Goal: Information Seeking & Learning: Compare options

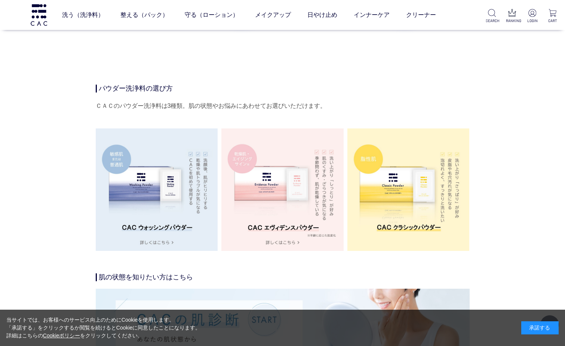
scroll to position [1272, 0]
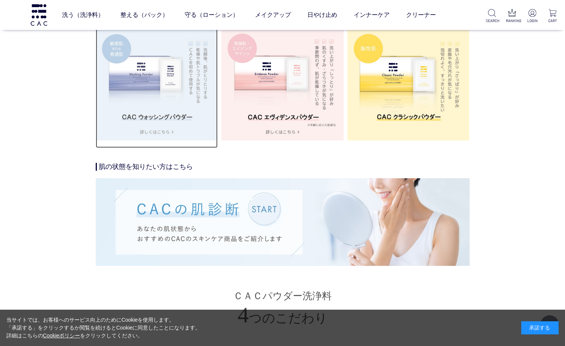
click at [135, 111] on img at bounding box center [157, 79] width 122 height 122
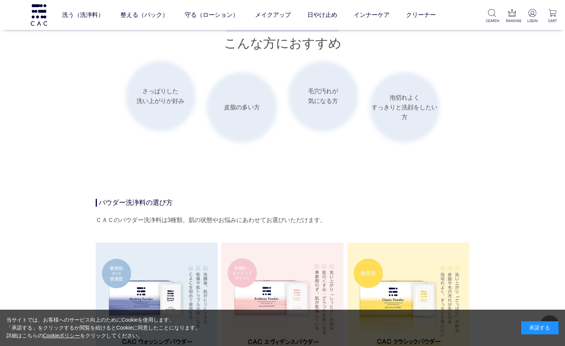
scroll to position [1235, 0]
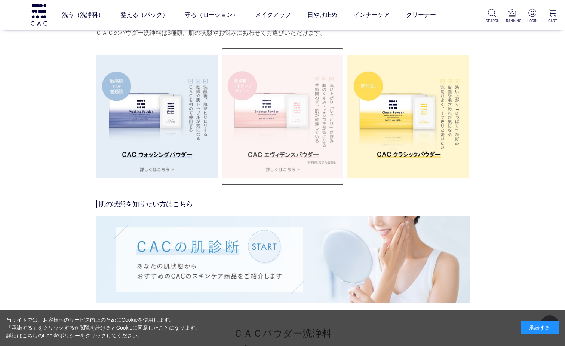
click at [258, 124] on img at bounding box center [283, 116] width 122 height 122
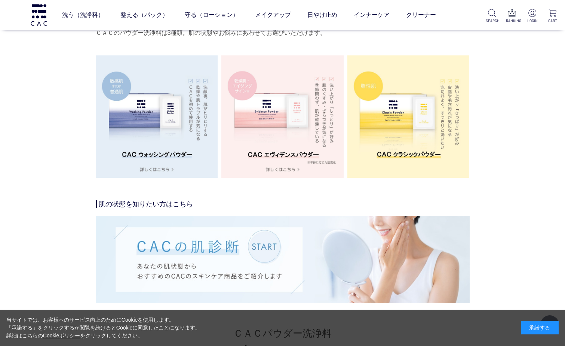
click at [378, 88] on img at bounding box center [409, 116] width 122 height 122
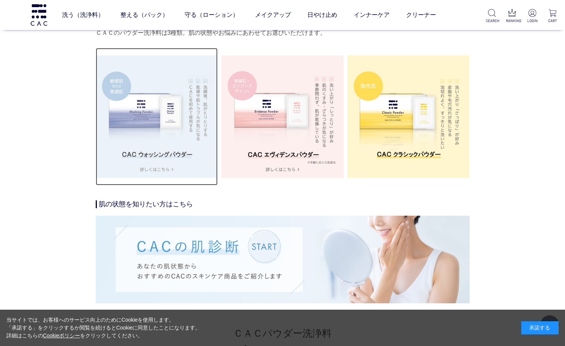
click at [135, 113] on img at bounding box center [157, 116] width 122 height 122
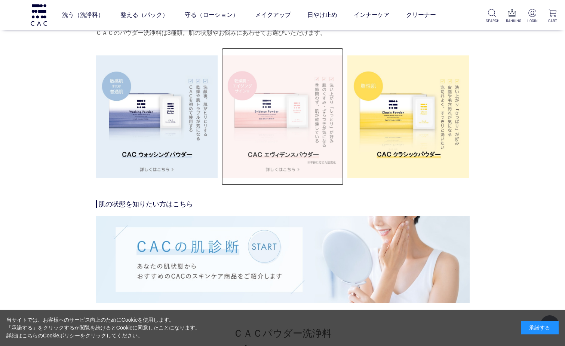
click at [299, 154] on img at bounding box center [283, 116] width 122 height 122
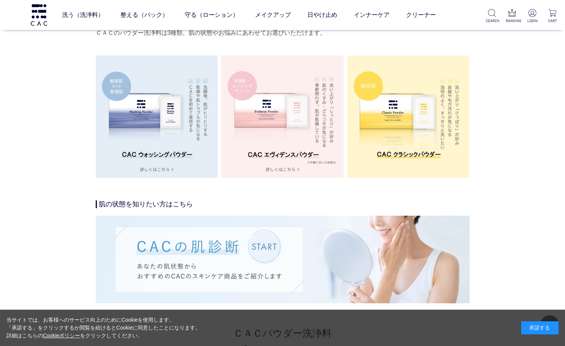
click at [408, 133] on img at bounding box center [409, 116] width 122 height 122
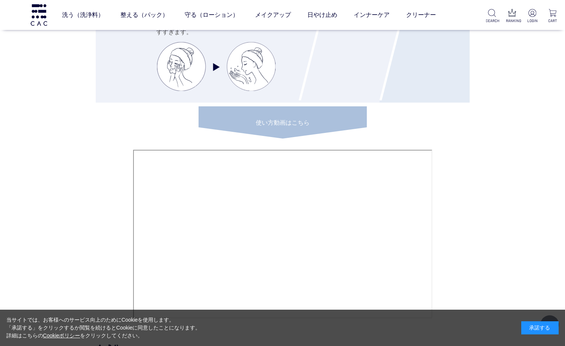
scroll to position [2881, 0]
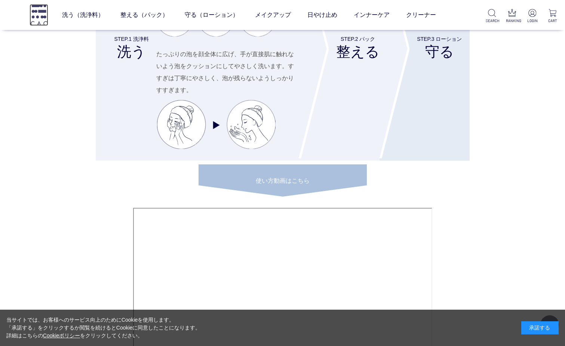
click at [38, 18] on img at bounding box center [39, 14] width 19 height 21
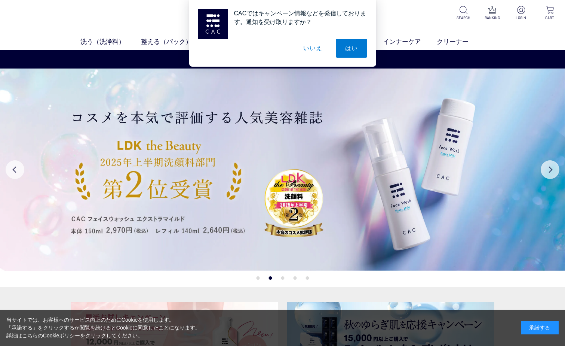
click at [315, 49] on button "いいえ" at bounding box center [312, 48] width 37 height 19
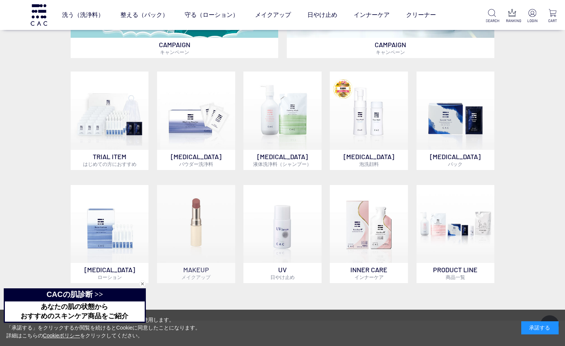
scroll to position [384, 0]
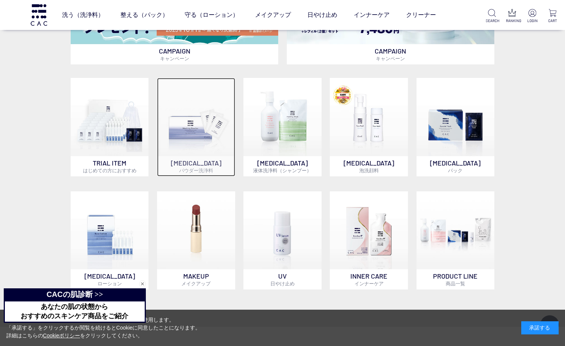
click at [188, 132] on img at bounding box center [196, 117] width 78 height 78
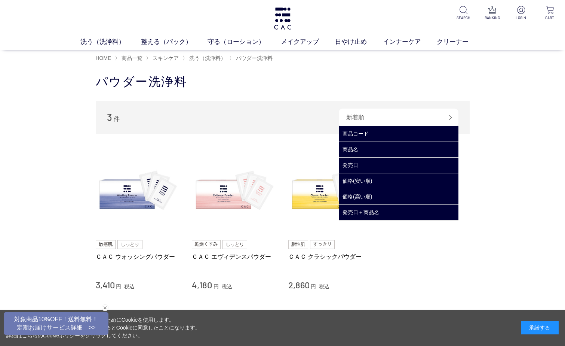
click at [390, 115] on div "新着順" at bounding box center [399, 118] width 120 height 18
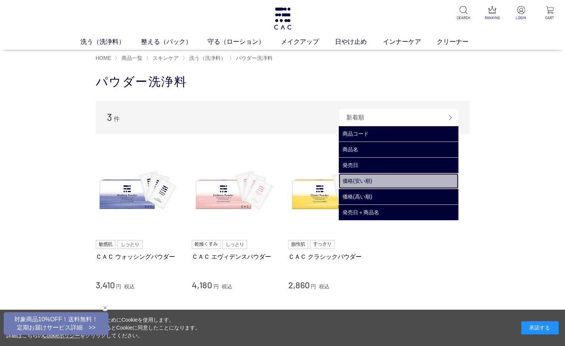
click at [370, 180] on link "価格(安い順)" at bounding box center [399, 180] width 120 height 15
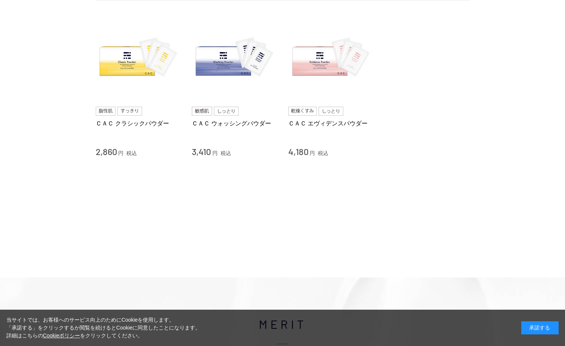
scroll to position [37, 0]
